Goal: Task Accomplishment & Management: Use online tool/utility

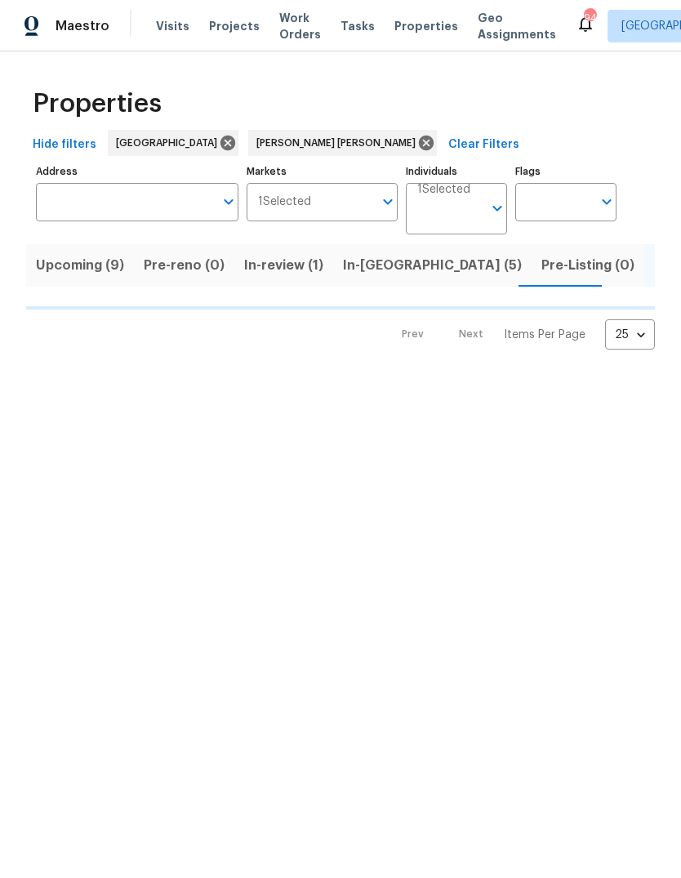
click at [392, 277] on span "In-[GEOGRAPHIC_DATA] (5)" at bounding box center [432, 265] width 179 height 23
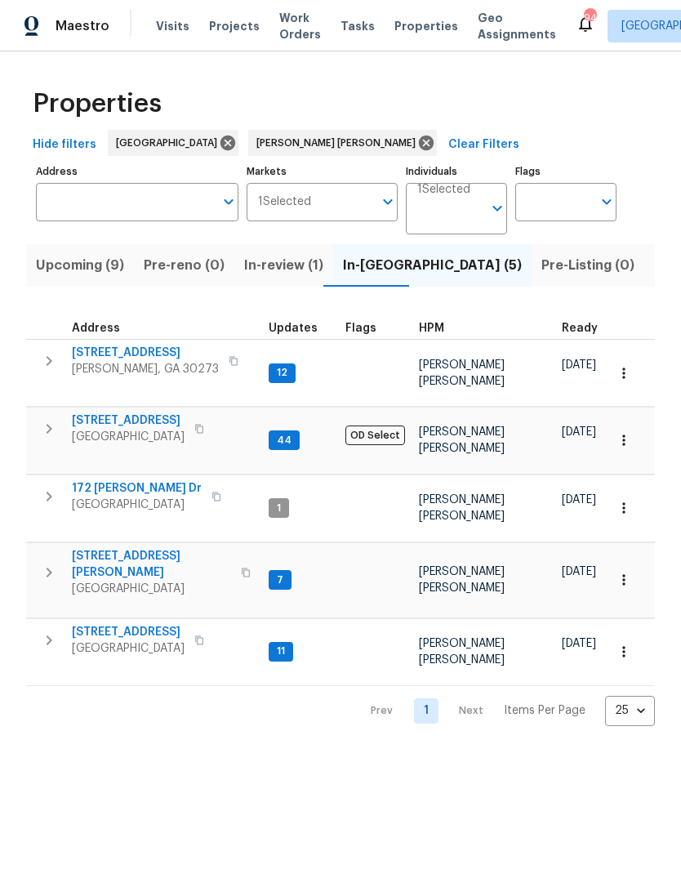
click at [38, 426] on button "button" at bounding box center [49, 429] width 33 height 33
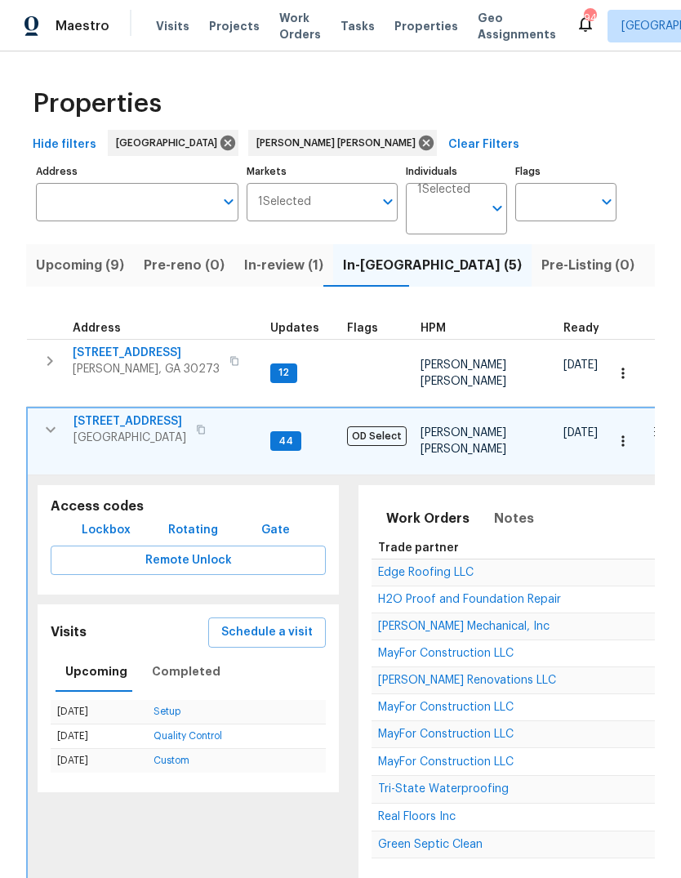
click at [283, 622] on span "Schedule a visit" at bounding box center [266, 632] width 91 height 20
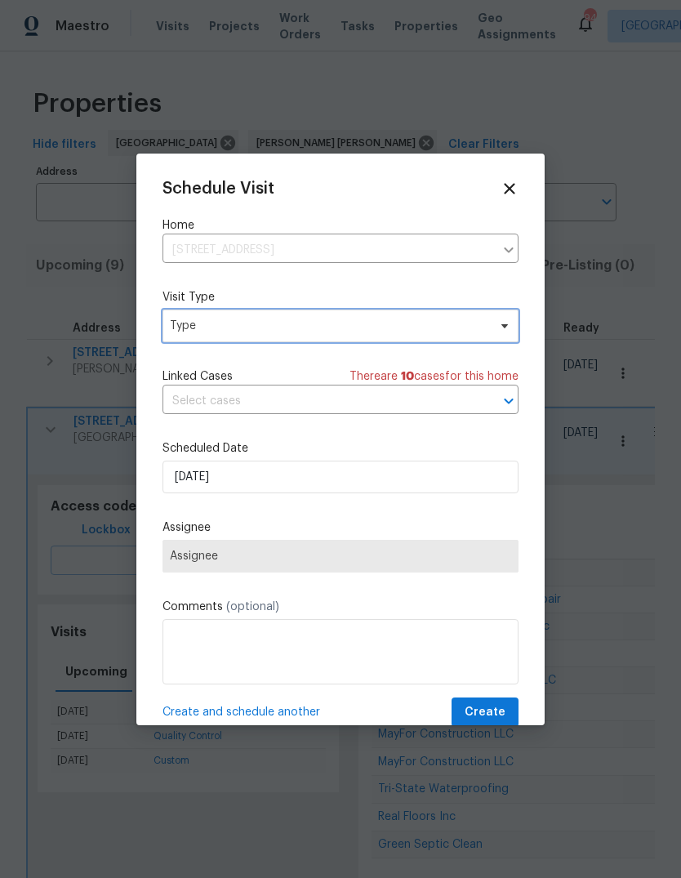
click at [370, 340] on span "Type" at bounding box center [341, 326] width 356 height 33
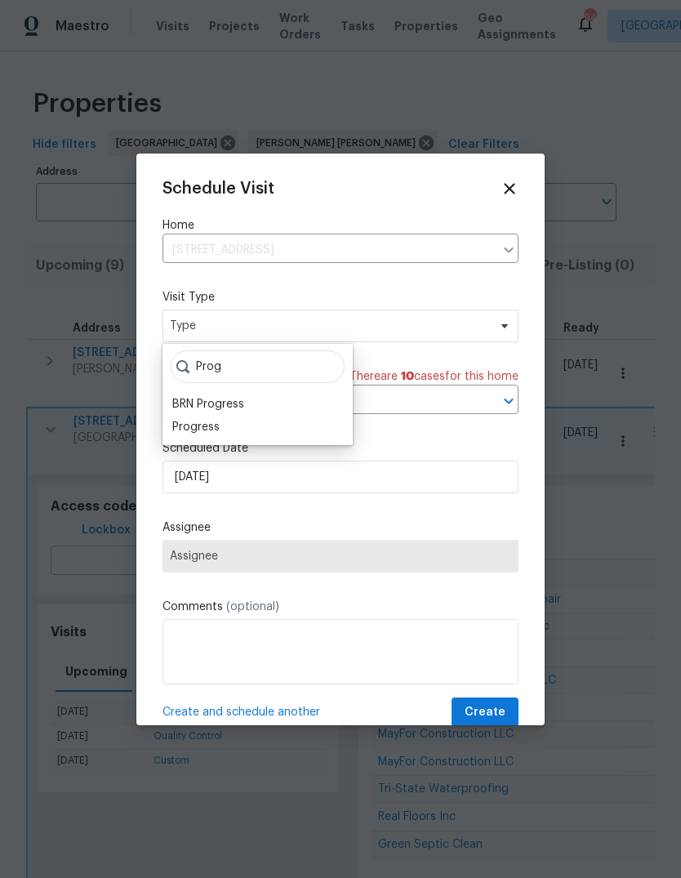
type input "Prog"
click at [239, 423] on div "Progress" at bounding box center [257, 427] width 181 height 23
click at [211, 422] on div "Progress" at bounding box center [195, 427] width 47 height 16
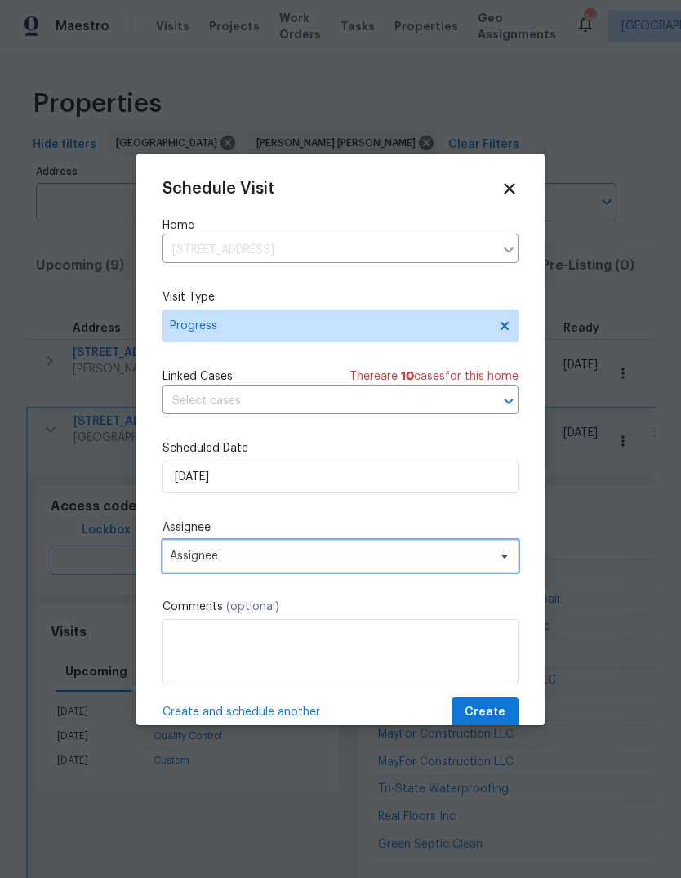
click at [246, 555] on span "Assignee" at bounding box center [330, 556] width 320 height 13
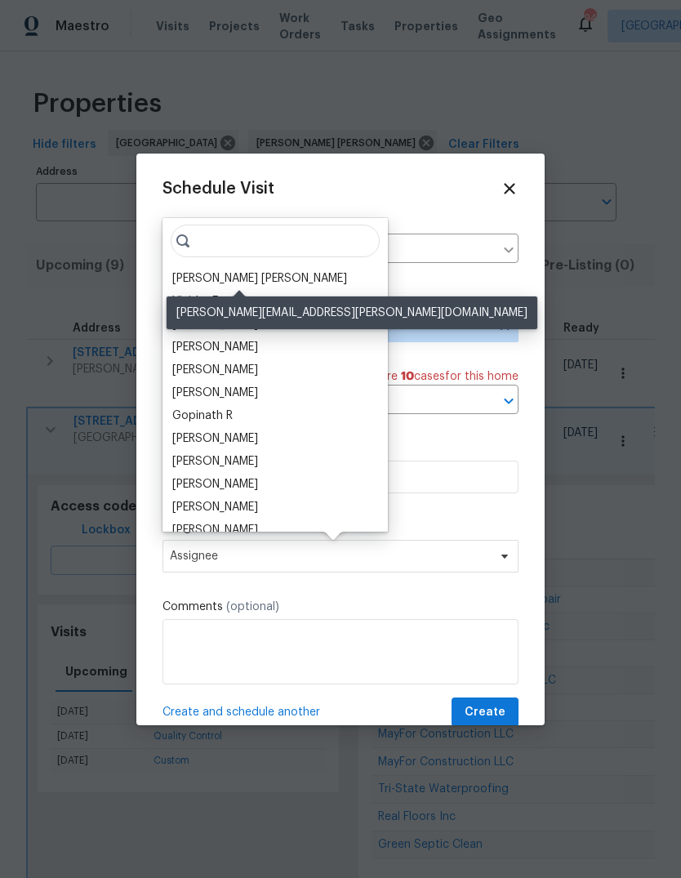
click at [292, 276] on div "[PERSON_NAME] [PERSON_NAME]" at bounding box center [259, 278] width 175 height 16
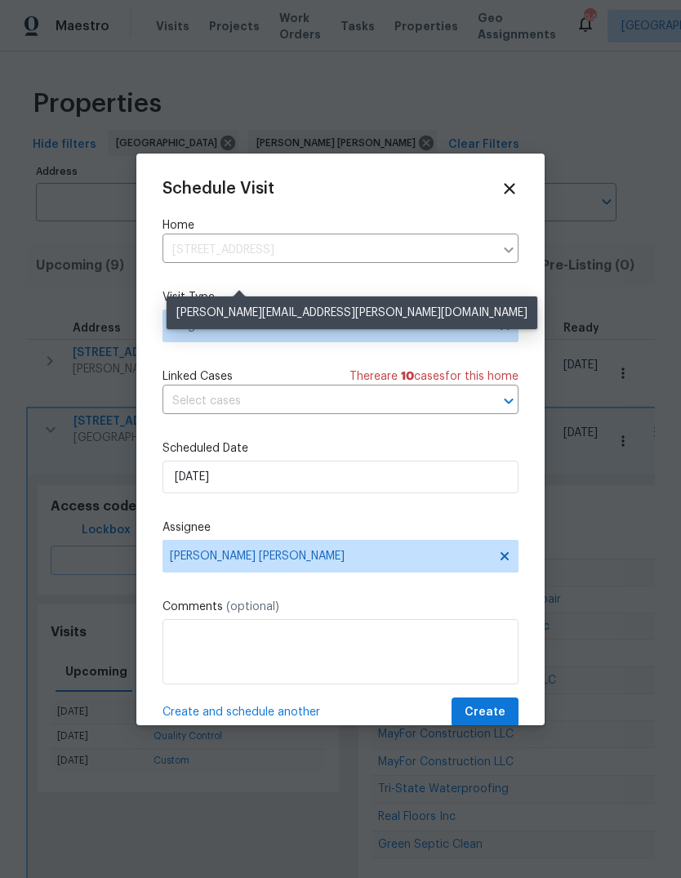
click at [282, 280] on div "Schedule Visit Home 3117 Jodeco Dr, Jonesboro, GA 30236 ​ Visit Type Progress L…" at bounding box center [341, 454] width 356 height 548
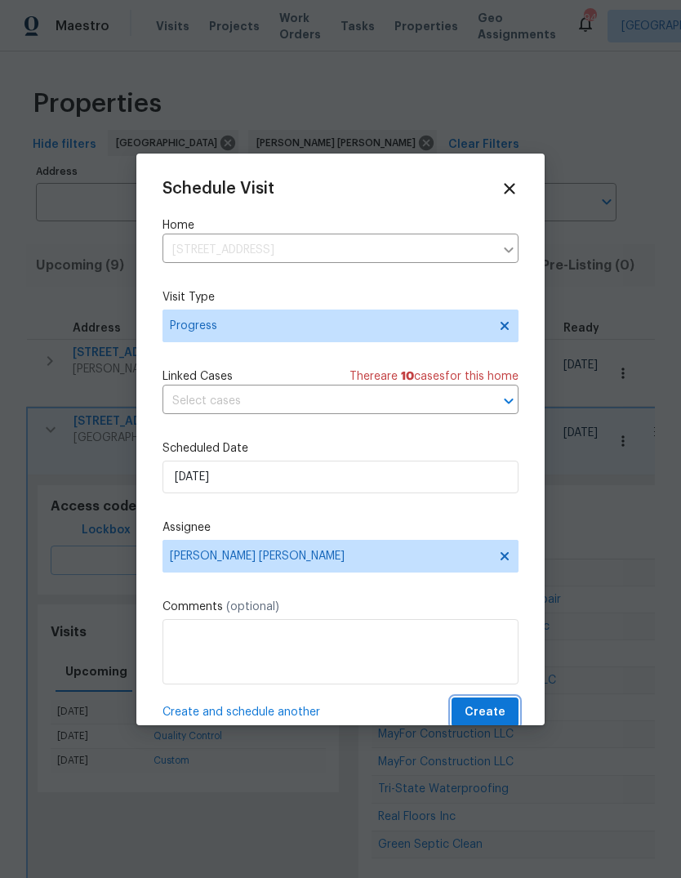
click at [506, 703] on button "Create" at bounding box center [485, 713] width 67 height 30
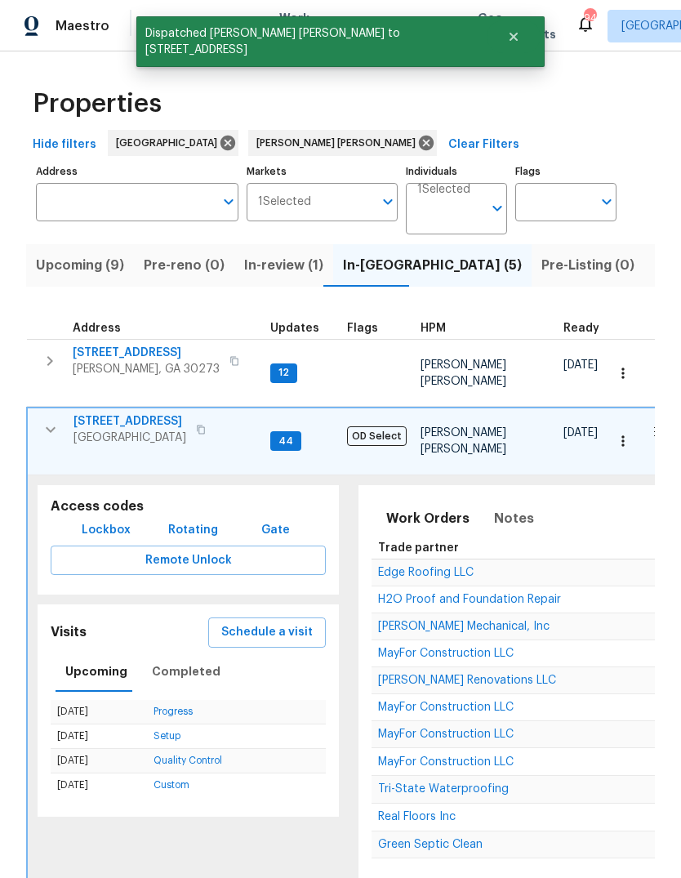
click at [50, 433] on icon "button" at bounding box center [51, 430] width 20 height 20
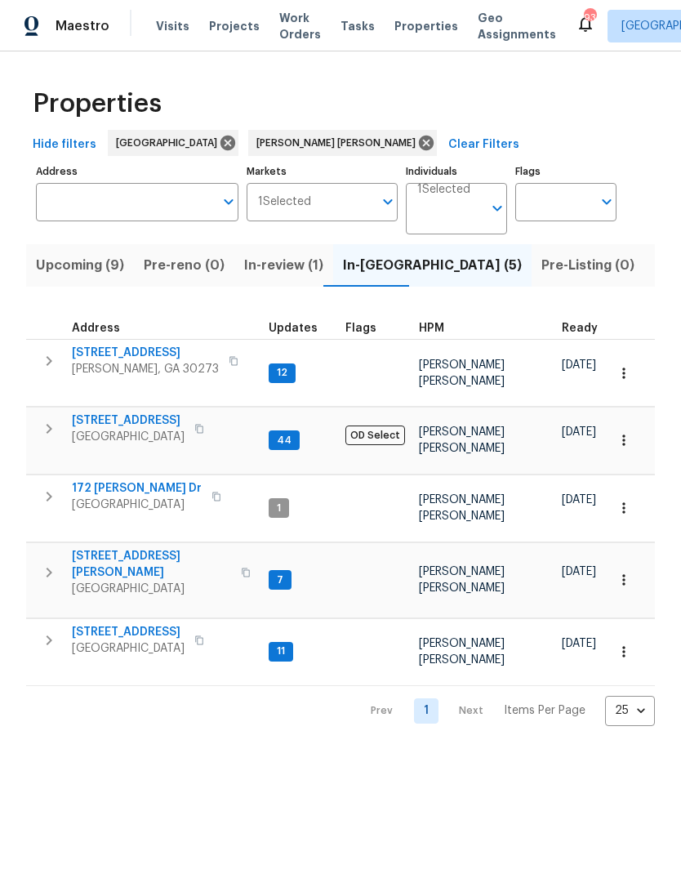
click at [654, 277] on span "Listed (18)" at bounding box center [688, 265] width 68 height 23
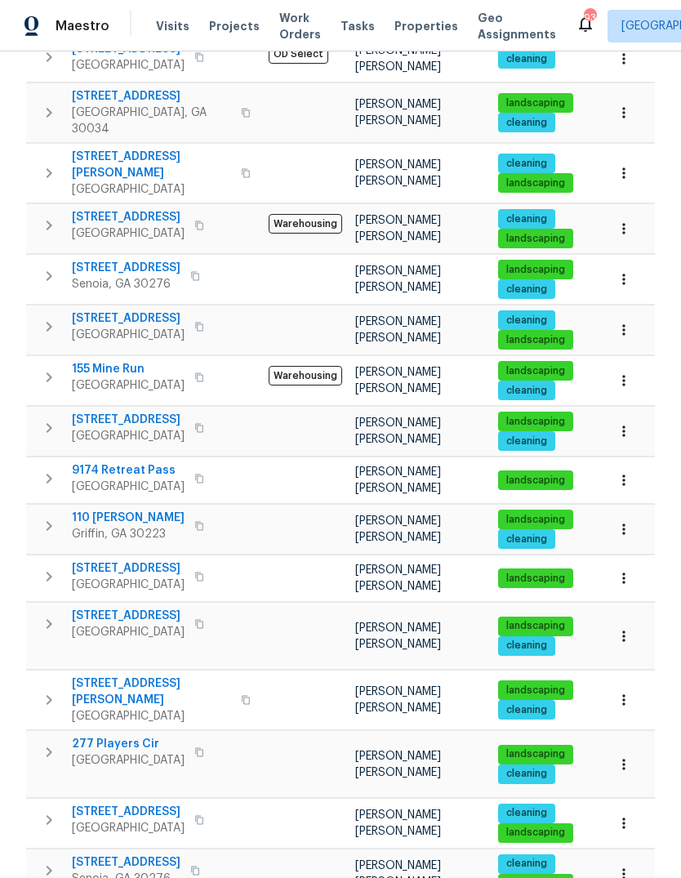
scroll to position [416, 0]
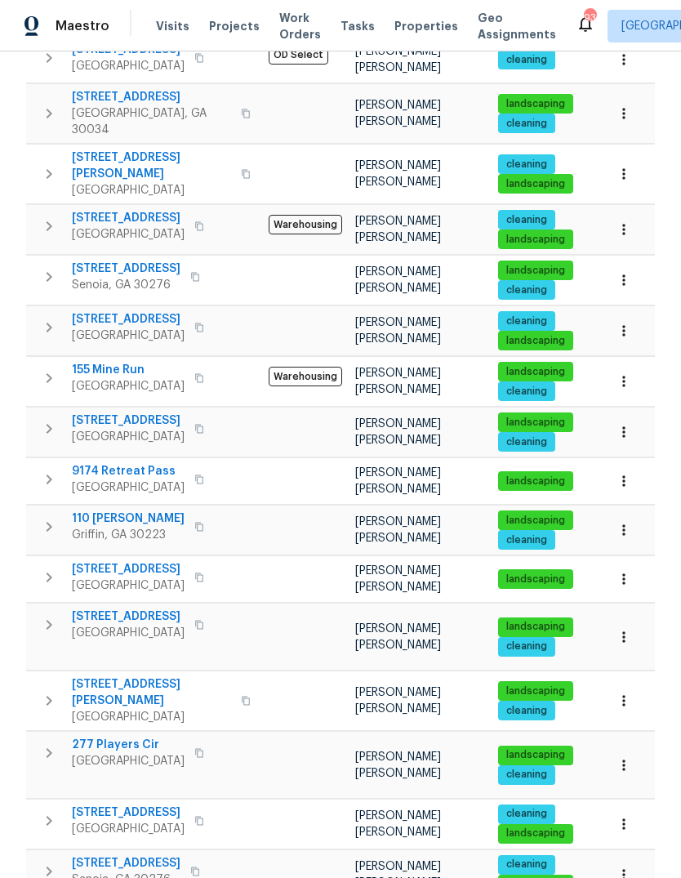
click at [114, 805] on span "[STREET_ADDRESS]" at bounding box center [128, 813] width 113 height 16
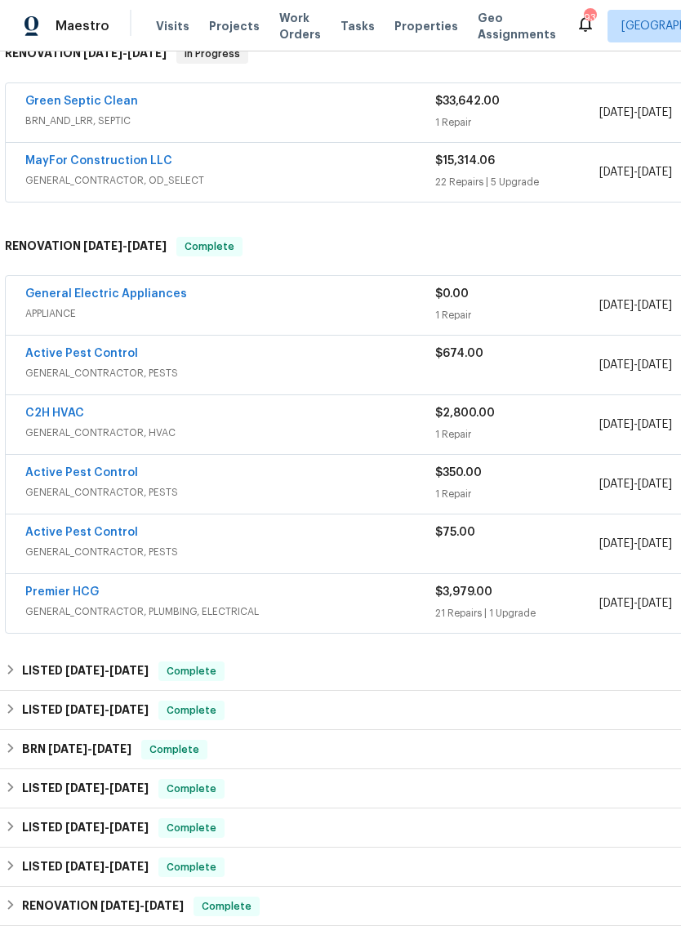
scroll to position [282, 1]
click at [128, 167] on link "MayFor Construction LLC" at bounding box center [98, 160] width 147 height 11
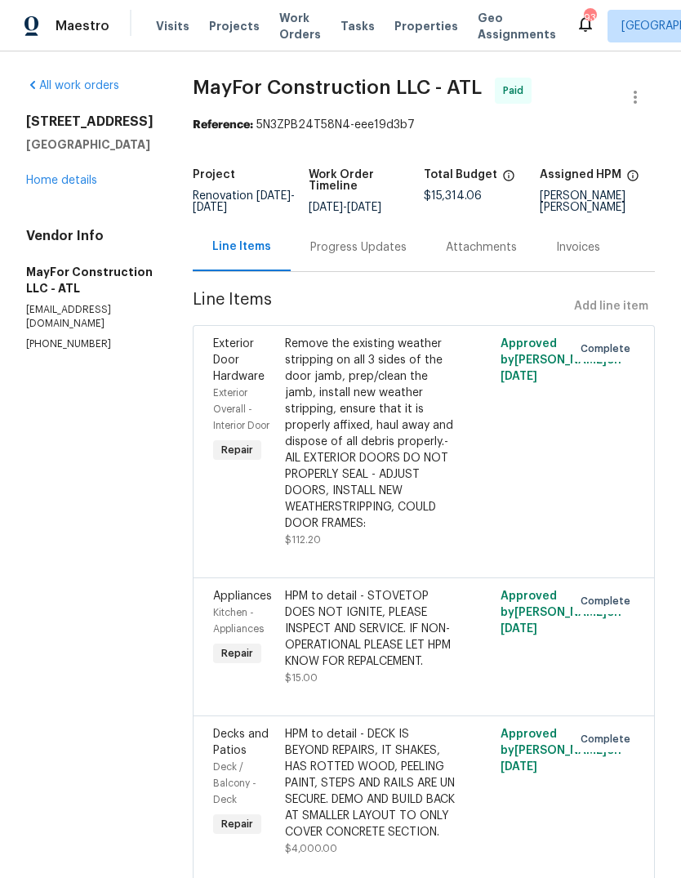
click at [72, 186] on link "Home details" at bounding box center [61, 180] width 71 height 11
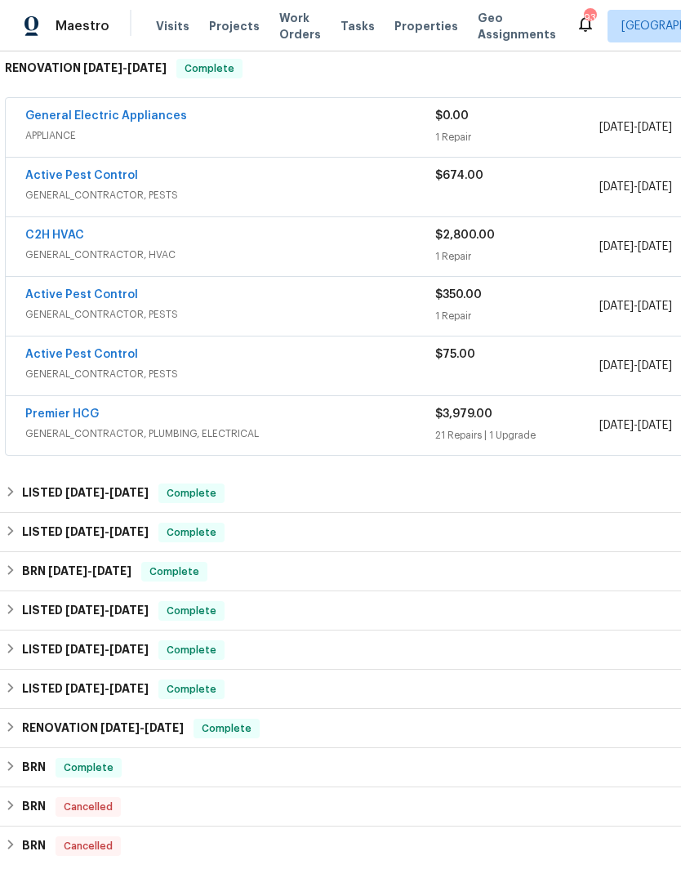
scroll to position [462, 0]
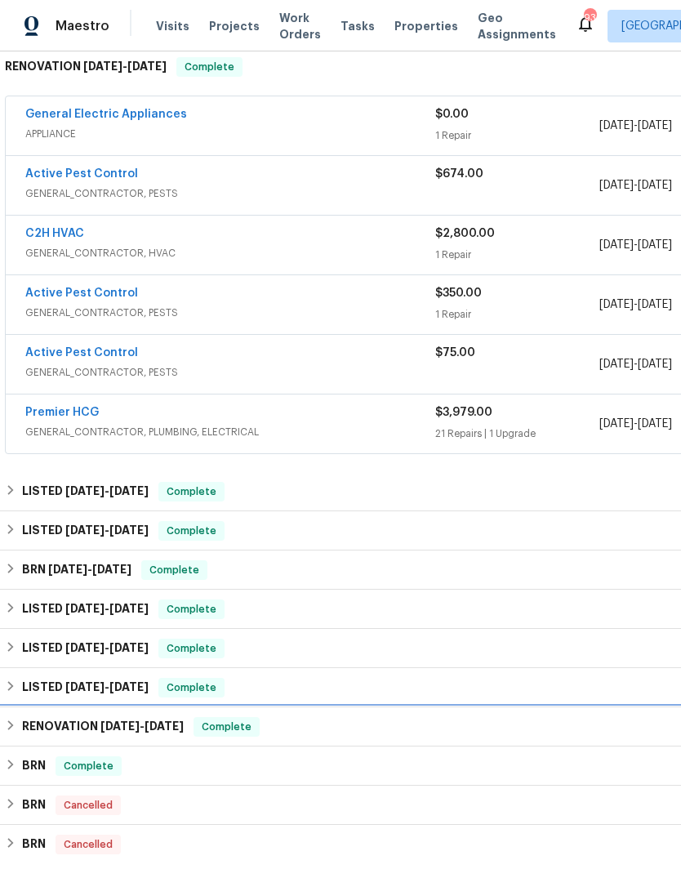
click at [161, 732] on span "10/31/24" at bounding box center [164, 725] width 39 height 11
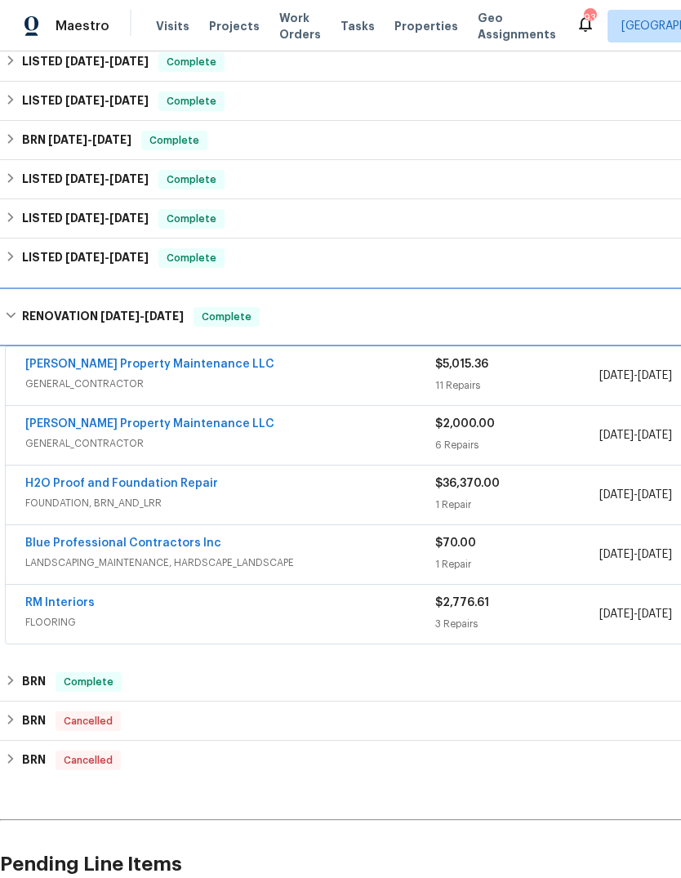
scroll to position [892, 0]
